Goal: Task Accomplishment & Management: Manage account settings

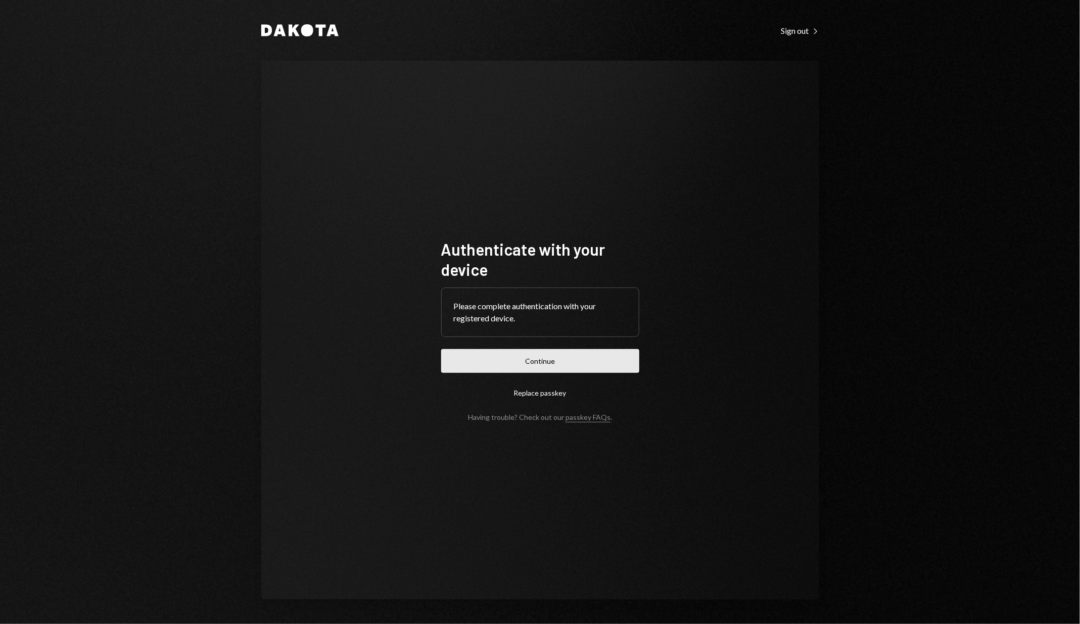
click at [488, 359] on button "Continue" at bounding box center [540, 361] width 198 height 24
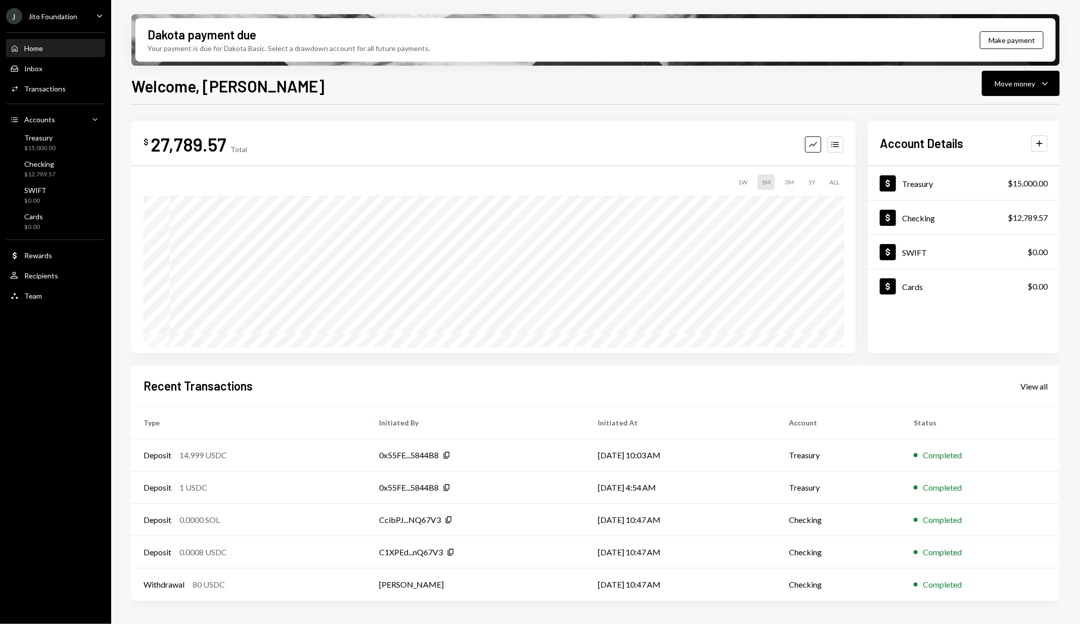
click at [172, 150] on div "27,789.57" at bounding box center [189, 144] width 76 height 23
copy div "27,789.57"
click at [87, 14] on div "J Jito Foundation Caret Down" at bounding box center [55, 16] width 111 height 16
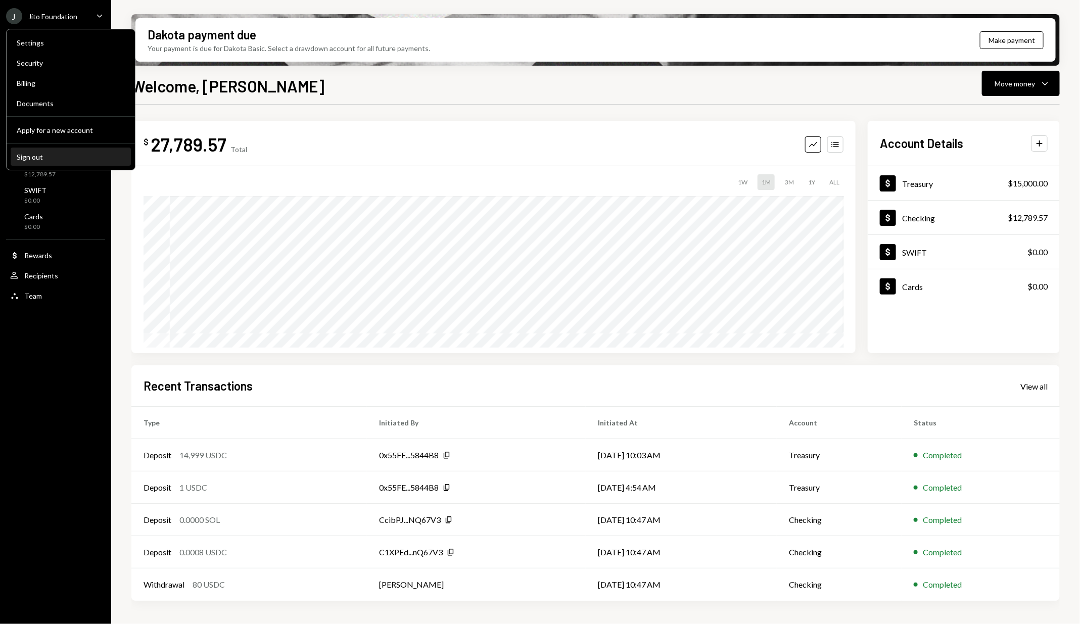
click at [67, 160] on div "Sign out" at bounding box center [71, 157] width 108 height 9
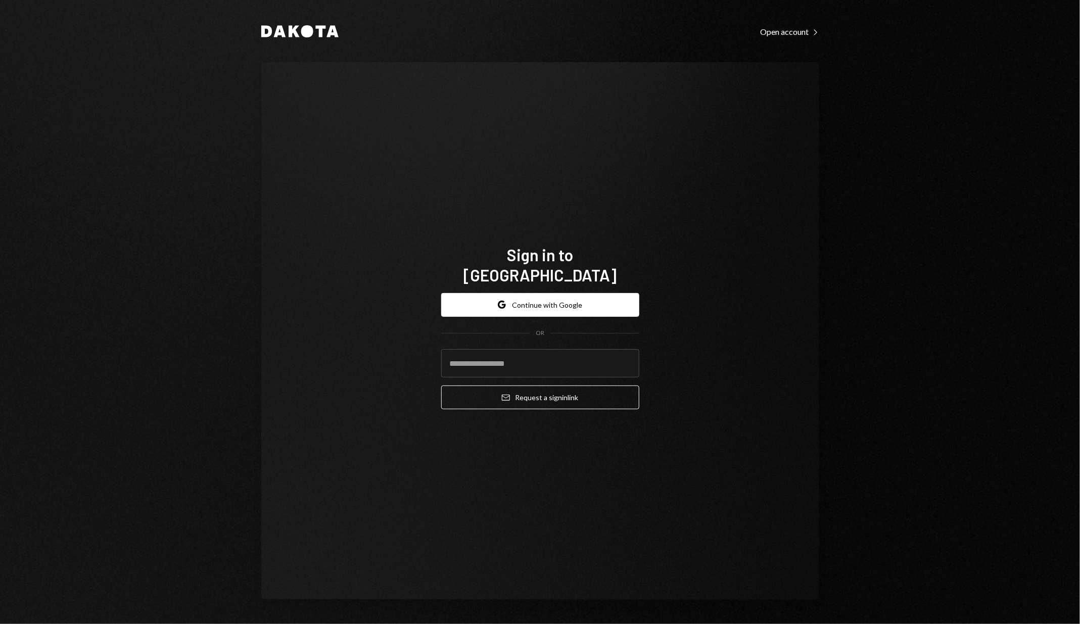
type input "**********"
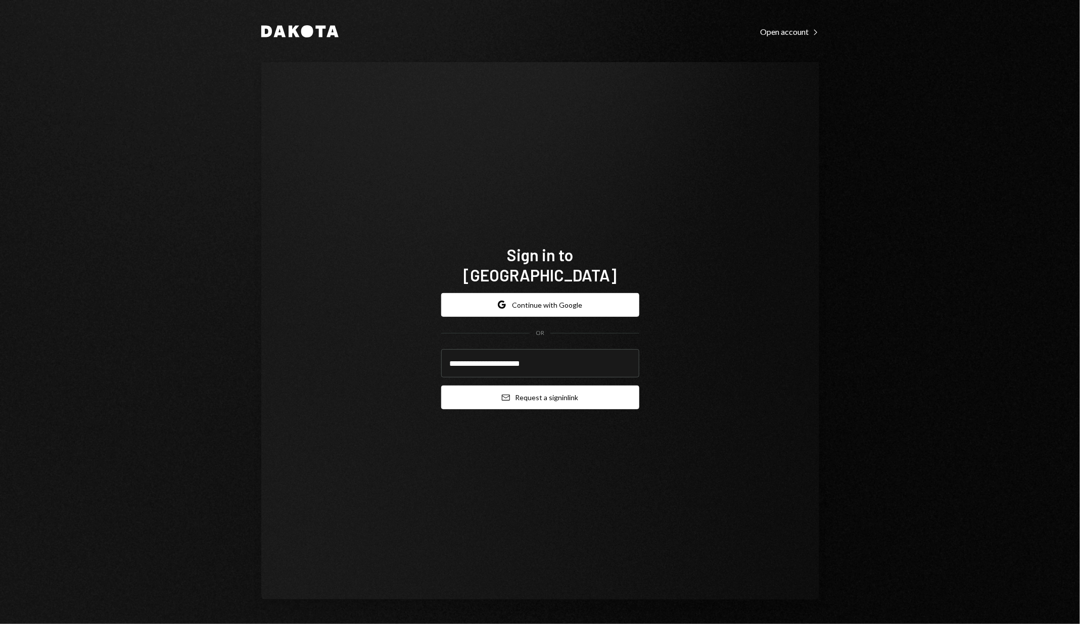
click at [539, 390] on button "Email Request a sign in link" at bounding box center [540, 398] width 198 height 24
